Goal: Entertainment & Leisure: Consume media (video, audio)

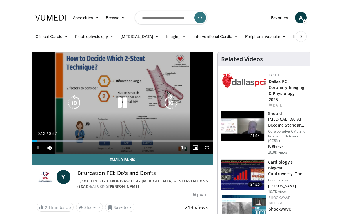
scroll to position [7, 0]
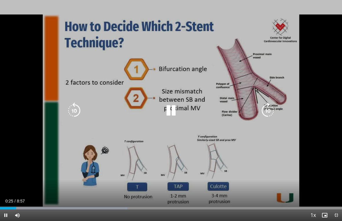
click at [179, 113] on icon "Video Player" at bounding box center [171, 111] width 16 height 16
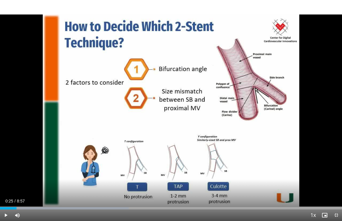
click at [4, 206] on span "Video Player" at bounding box center [6, 215] width 12 height 12
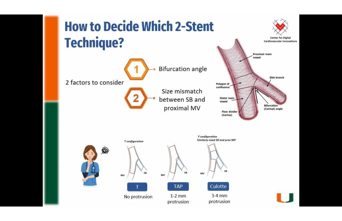
click at [198, 0] on html "Specialties Adult & Family Medicine Allergy, Asthma, Immunology Anesthesiology …" at bounding box center [171, 103] width 342 height 221
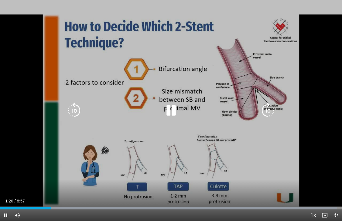
click at [179, 114] on icon "Video Player" at bounding box center [171, 111] width 16 height 16
click at [79, 112] on icon "Video Player" at bounding box center [74, 111] width 16 height 16
click at [172, 114] on icon "Video Player" at bounding box center [171, 111] width 16 height 16
click at [178, 113] on icon "Video Player" at bounding box center [171, 111] width 16 height 16
click at [179, 110] on icon "Video Player" at bounding box center [171, 111] width 16 height 16
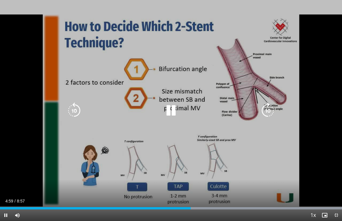
click at [70, 115] on icon "Video Player" at bounding box center [74, 111] width 16 height 16
click at [171, 115] on icon "Video Player" at bounding box center [171, 111] width 16 height 16
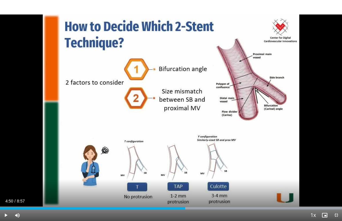
click at [179, 96] on div "10 seconds Tap to unmute" at bounding box center [171, 110] width 342 height 221
click at [171, 104] on div "10 seconds Tap to unmute" at bounding box center [171, 110] width 342 height 221
click at [2, 206] on span "Video Player" at bounding box center [6, 215] width 12 height 12
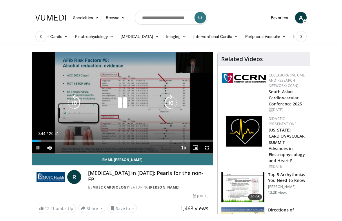
scroll to position [7, 0]
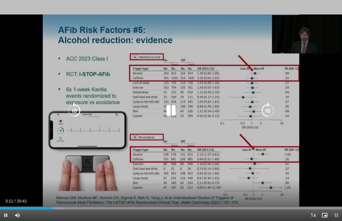
click at [80, 115] on icon "Video Player" at bounding box center [74, 111] width 16 height 16
click at [179, 114] on icon "Video Player" at bounding box center [171, 111] width 16 height 16
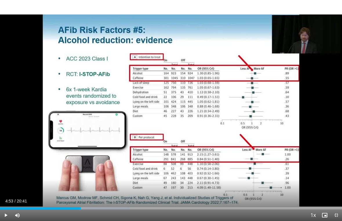
click at [109, 116] on div "10 seconds Tap to unmute" at bounding box center [171, 110] width 342 height 221
click at [62, 160] on div "10 seconds Tap to unmute" at bounding box center [171, 110] width 342 height 221
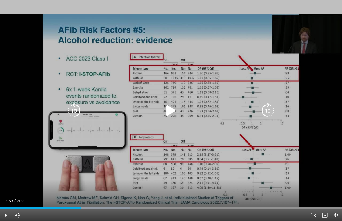
click at [81, 112] on icon "Video Player" at bounding box center [74, 111] width 16 height 16
click at [79, 113] on icon "Video Player" at bounding box center [74, 111] width 16 height 16
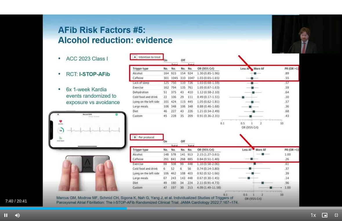
click at [273, 114] on div "20 seconds Tap to unmute" at bounding box center [171, 110] width 342 height 221
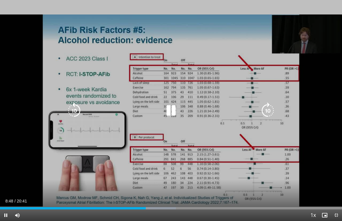
click at [271, 115] on icon "Video Player" at bounding box center [268, 111] width 16 height 16
click at [273, 115] on icon "Video Player" at bounding box center [268, 111] width 16 height 16
click at [273, 113] on icon "Video Player" at bounding box center [268, 111] width 16 height 16
click at [273, 114] on icon "Video Player" at bounding box center [268, 111] width 16 height 16
click at [276, 116] on icon "Video Player" at bounding box center [268, 111] width 16 height 16
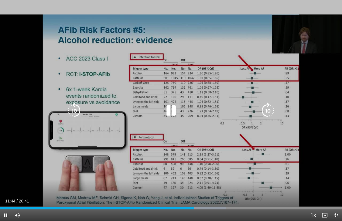
click at [275, 115] on icon "Video Player" at bounding box center [268, 111] width 16 height 16
click at [77, 115] on icon "Video Player" at bounding box center [74, 111] width 16 height 16
click at [79, 117] on icon "Video Player" at bounding box center [74, 111] width 16 height 16
click at [174, 115] on icon "Video Player" at bounding box center [171, 111] width 16 height 16
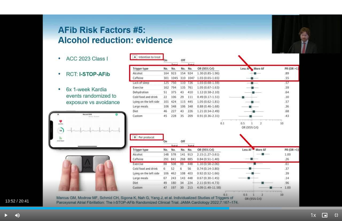
click at [178, 138] on div "10 seconds Tap to unmute" at bounding box center [171, 110] width 342 height 221
click at [181, 134] on div "10 seconds Tap to unmute" at bounding box center [171, 110] width 342 height 221
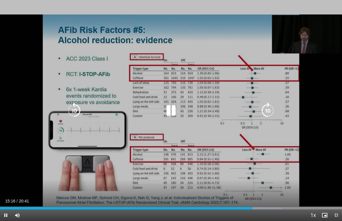
click at [177, 116] on icon "Video Player" at bounding box center [171, 111] width 16 height 16
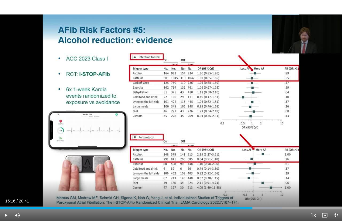
click at [8, 206] on span "Video Player" at bounding box center [6, 215] width 12 height 12
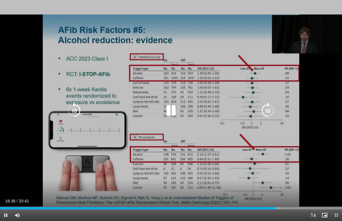
click at [76, 114] on icon "Video Player" at bounding box center [74, 111] width 16 height 16
click at [74, 115] on icon "Video Player" at bounding box center [74, 111] width 16 height 16
click at [74, 114] on icon "Video Player" at bounding box center [74, 111] width 16 height 16
click at [168, 108] on icon "Video Player" at bounding box center [171, 111] width 16 height 16
click at [171, 118] on icon "Video Player" at bounding box center [171, 111] width 16 height 16
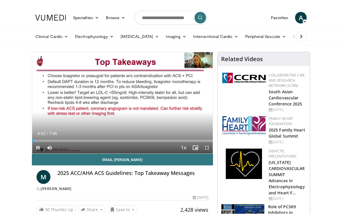
scroll to position [7, 0]
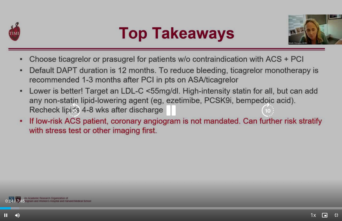
click at [77, 116] on icon "Video Player" at bounding box center [74, 111] width 16 height 16
click at [82, 119] on icon "Video Player" at bounding box center [74, 111] width 16 height 16
click at [179, 109] on icon "Video Player" at bounding box center [171, 111] width 16 height 16
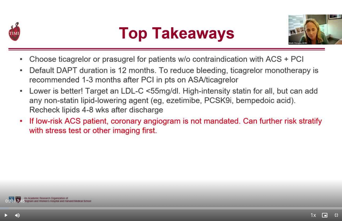
click at [163, 129] on div "10 seconds Tap to unmute" at bounding box center [171, 110] width 342 height 221
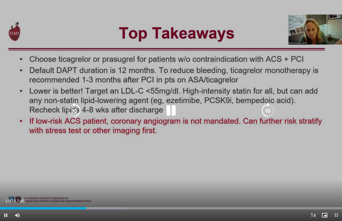
click at [173, 115] on icon "Video Player" at bounding box center [171, 111] width 16 height 16
click at [77, 119] on icon "Video Player" at bounding box center [74, 111] width 16 height 16
click at [79, 113] on icon "Video Player" at bounding box center [74, 111] width 16 height 16
click at [79, 112] on icon "Video Player" at bounding box center [74, 111] width 16 height 16
click at [82, 106] on icon "Video Player" at bounding box center [74, 111] width 16 height 16
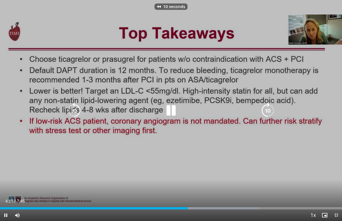
click at [81, 117] on icon "Video Player" at bounding box center [74, 111] width 16 height 16
click at [79, 107] on icon "Video Player" at bounding box center [74, 111] width 16 height 16
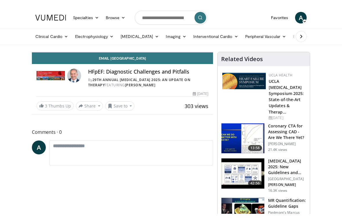
scroll to position [7, 0]
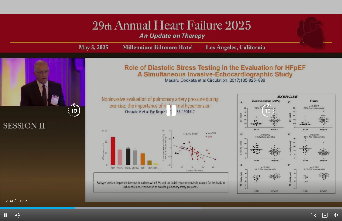
click at [79, 112] on icon "Video Player" at bounding box center [74, 111] width 16 height 16
click at [74, 113] on icon "Video Player" at bounding box center [74, 111] width 16 height 16
click at [76, 109] on icon "Video Player" at bounding box center [74, 111] width 16 height 16
click at [75, 112] on icon "Video Player" at bounding box center [74, 111] width 16 height 16
click at [326, 129] on div "30 seconds Tap to unmute" at bounding box center [171, 110] width 342 height 221
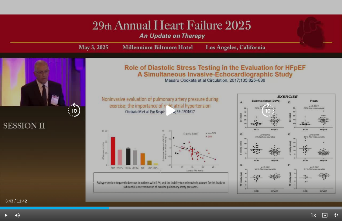
click at [167, 114] on icon "Video Player" at bounding box center [171, 111] width 16 height 16
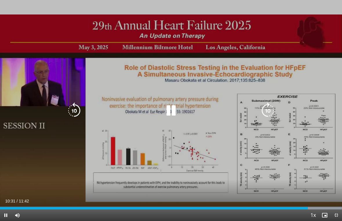
click at [176, 114] on icon "Video Player" at bounding box center [171, 111] width 16 height 16
click at [324, 158] on div "30 seconds Tap to unmute" at bounding box center [171, 110] width 342 height 221
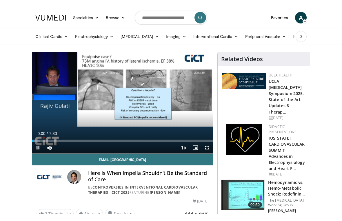
scroll to position [7, 0]
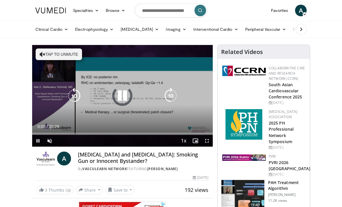
click at [54, 139] on span "Video Player" at bounding box center [50, 141] width 12 height 12
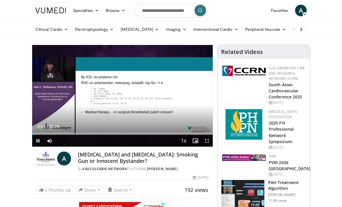
click at [210, 141] on span "Video Player" at bounding box center [207, 141] width 12 height 12
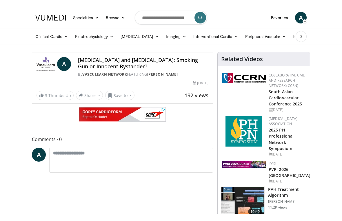
scroll to position [7, 0]
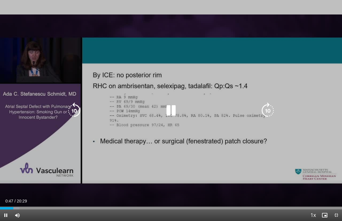
click at [175, 119] on icon "Video Player" at bounding box center [171, 111] width 16 height 16
click at [176, 115] on icon "Video Player" at bounding box center [171, 111] width 16 height 16
click at [175, 114] on icon "Video Player" at bounding box center [171, 111] width 16 height 16
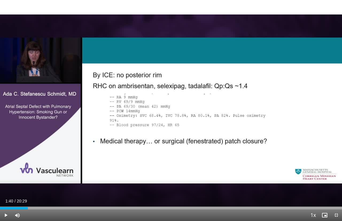
click at [63, 104] on div "10 seconds Tap to unmute" at bounding box center [171, 110] width 342 height 221
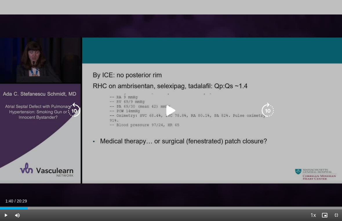
click at [82, 106] on icon "Video Player" at bounding box center [74, 111] width 16 height 16
click at [174, 117] on icon "Video Player" at bounding box center [171, 111] width 16 height 16
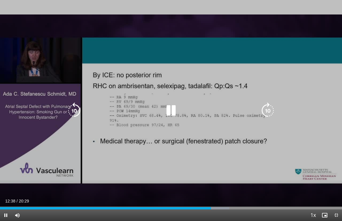
click at [178, 115] on icon "Video Player" at bounding box center [171, 111] width 16 height 16
click at [172, 116] on icon "Video Player" at bounding box center [171, 111] width 16 height 16
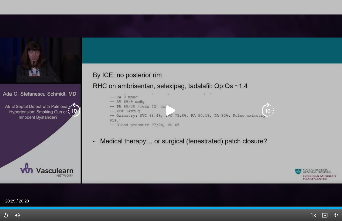
click at [174, 119] on icon "Video Player" at bounding box center [171, 111] width 16 height 16
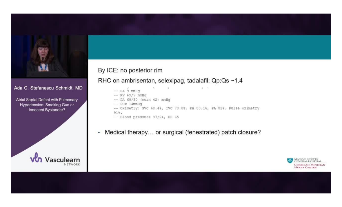
scroll to position [31, 0]
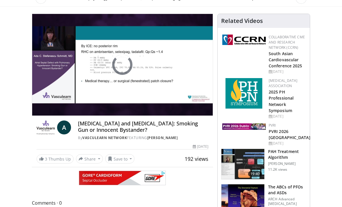
click at [36, 115] on div "10 seconds Tap to unmute" at bounding box center [122, 64] width 180 height 101
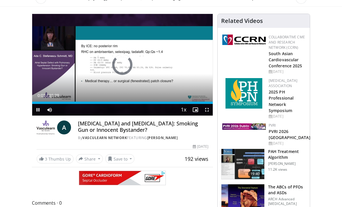
click at [36, 111] on span "Video Player" at bounding box center [38, 110] width 12 height 12
click at [38, 109] on span "Video Player" at bounding box center [38, 110] width 12 height 12
